Goal: Task Accomplishment & Management: Manage account settings

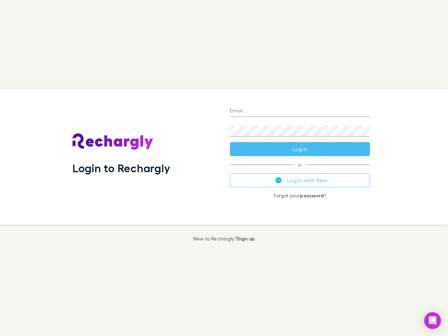
click at [224, 168] on div "Login to Rechargly" at bounding box center [146, 157] width 158 height 136
click at [300, 111] on input "Email" at bounding box center [300, 111] width 140 height 11
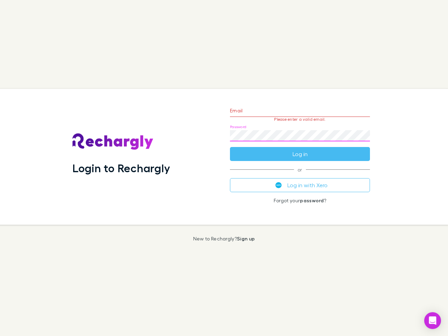
click at [300, 149] on form "Email Please enter a valid email. Password Log in" at bounding box center [300, 130] width 140 height 61
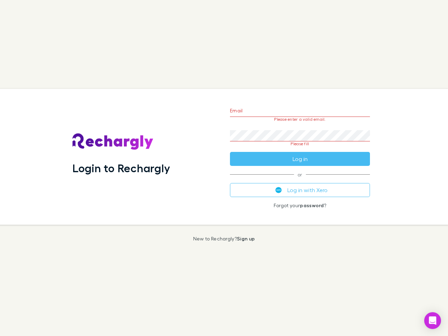
click at [300, 180] on div "Email Please enter a valid email. Password Please fill Log in or Log in with Xe…" at bounding box center [300, 157] width 151 height 136
click at [433, 321] on icon "Open Intercom Messenger" at bounding box center [432, 321] width 7 height 8
